Goal: Information Seeking & Learning: Check status

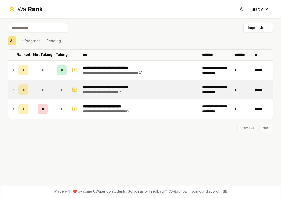
click at [13, 90] on icon at bounding box center [13, 89] width 1 height 2
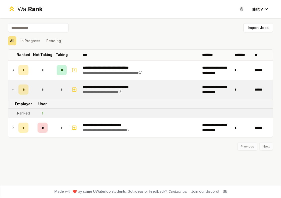
click at [12, 89] on icon at bounding box center [13, 89] width 4 height 6
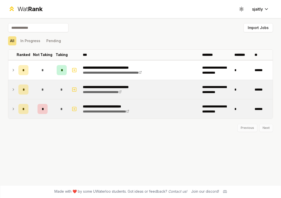
click at [15, 108] on icon at bounding box center [13, 109] width 4 height 6
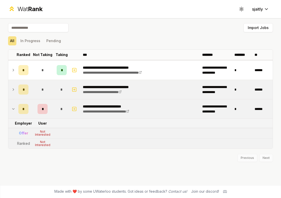
click at [15, 108] on icon at bounding box center [13, 109] width 4 height 6
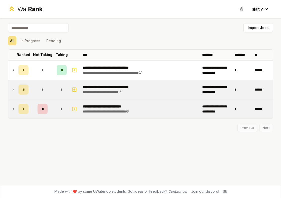
click at [14, 91] on icon at bounding box center [13, 89] width 4 height 6
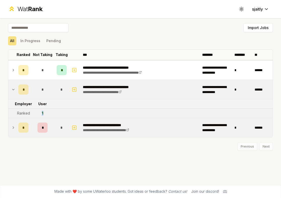
drag, startPoint x: 50, startPoint y: 113, endPoint x: 41, endPoint y: 113, distance: 9.3
click at [41, 113] on td "1" at bounding box center [42, 112] width 24 height 9
click at [14, 127] on icon at bounding box center [13, 127] width 1 height 2
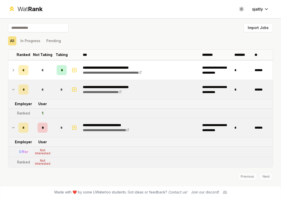
click at [14, 127] on icon at bounding box center [13, 127] width 2 height 1
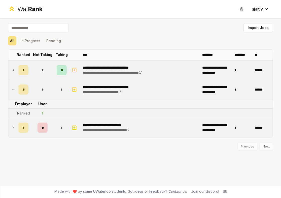
click at [15, 70] on icon at bounding box center [13, 70] width 4 height 6
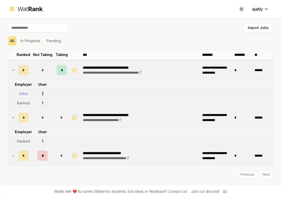
drag, startPoint x: 45, startPoint y: 94, endPoint x: 39, endPoint y: 94, distance: 6.1
click at [39, 94] on td "1" at bounding box center [42, 93] width 24 height 9
drag, startPoint x: 44, startPoint y: 100, endPoint x: 37, endPoint y: 100, distance: 7.0
click at [37, 100] on td "1" at bounding box center [42, 102] width 24 height 9
drag, startPoint x: 42, startPoint y: 140, endPoint x: 36, endPoint y: 139, distance: 6.6
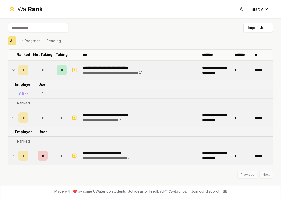
click at [36, 139] on td "1" at bounding box center [42, 140] width 24 height 9
click at [74, 118] on icon "button" at bounding box center [74, 117] width 5 height 6
select select
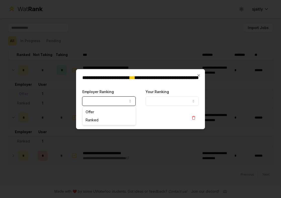
click at [114, 99] on button "Employer Ranking" at bounding box center [108, 100] width 53 height 9
select select "*****"
click at [163, 99] on button "Your Ranking" at bounding box center [171, 100] width 53 height 9
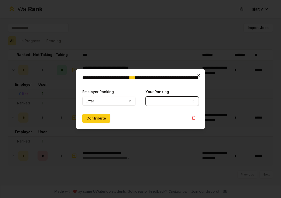
click at [199, 74] on icon "button" at bounding box center [199, 75] width 4 height 4
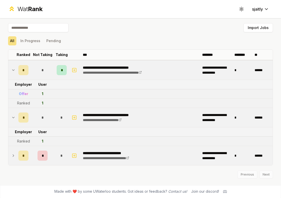
click at [264, 173] on div "Previous Next" at bounding box center [140, 171] width 265 height 13
click at [266, 175] on div "Previous Next" at bounding box center [140, 171] width 265 height 13
click at [41, 155] on div "*" at bounding box center [43, 155] width 10 height 10
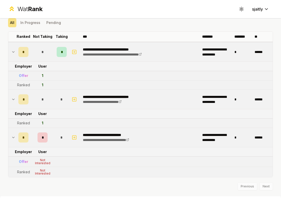
scroll to position [17, 0]
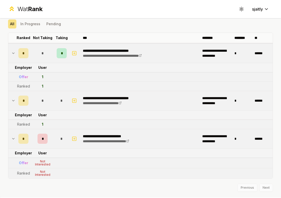
click at [66, 55] on div "*" at bounding box center [62, 53] width 10 height 10
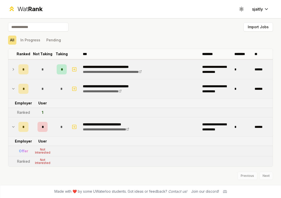
scroll to position [1, 0]
click at [58, 68] on div "*" at bounding box center [62, 69] width 10 height 10
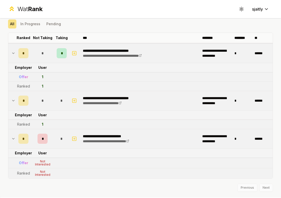
click at [14, 138] on icon at bounding box center [13, 138] width 4 height 6
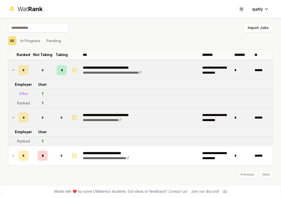
scroll to position [0, 0]
click at [12, 69] on icon at bounding box center [13, 70] width 4 height 6
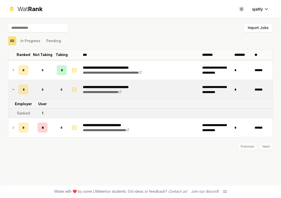
click at [12, 69] on icon at bounding box center [13, 70] width 4 height 6
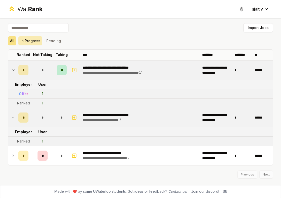
click at [34, 41] on button "In Progress" at bounding box center [30, 40] width 24 height 9
click at [60, 42] on button "Pending" at bounding box center [53, 40] width 19 height 9
